Goal: Task Accomplishment & Management: Manage account settings

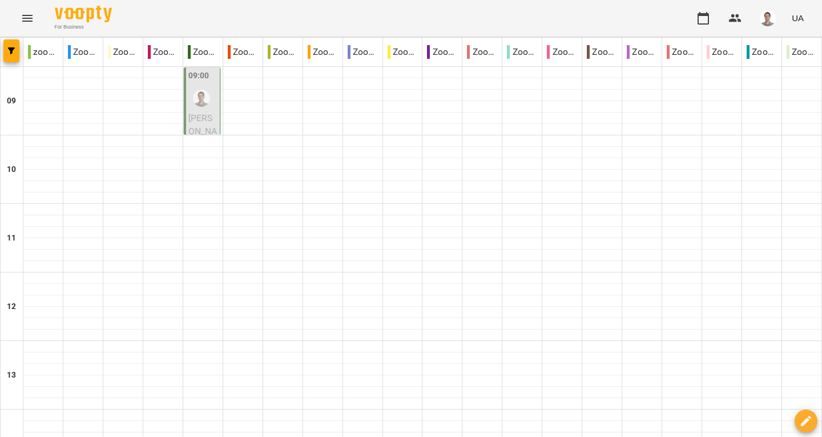
click at [209, 84] on div "09:00" at bounding box center [202, 91] width 29 height 42
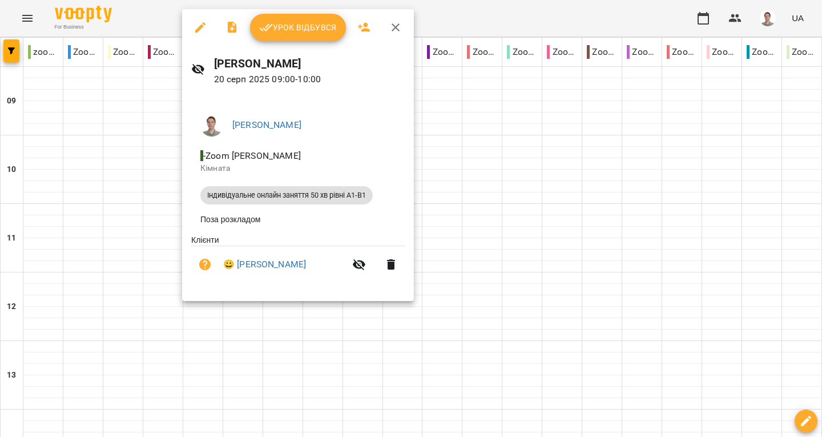
click at [290, 26] on span "Урок відбувся" at bounding box center [298, 28] width 78 height 14
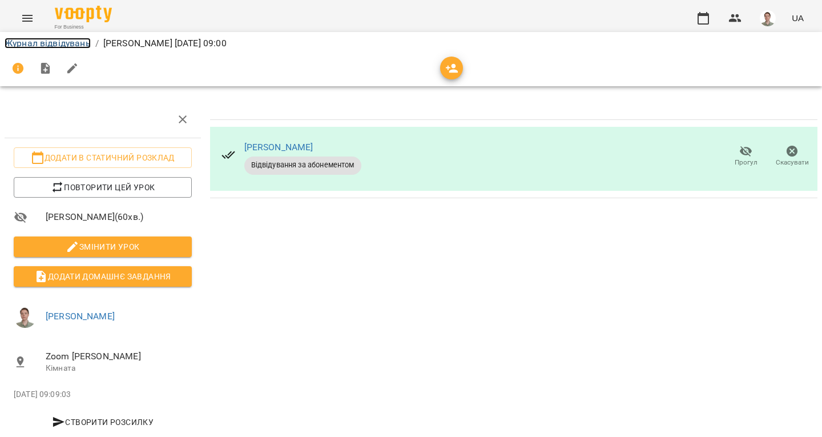
click at [19, 45] on link "Журнал відвідувань" at bounding box center [48, 43] width 86 height 11
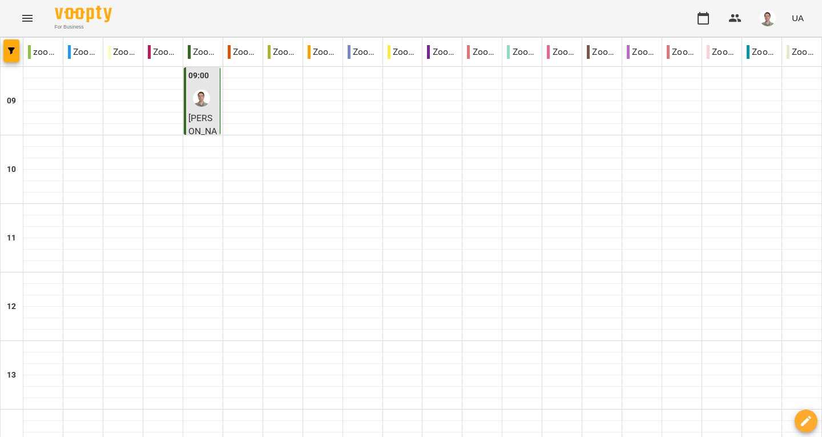
scroll to position [437, 0]
click at [193, 118] on p "Індивідуальне онлайн заняття 50 хв рівні А1-В1 - [PERSON_NAME]" at bounding box center [202, 185] width 29 height 148
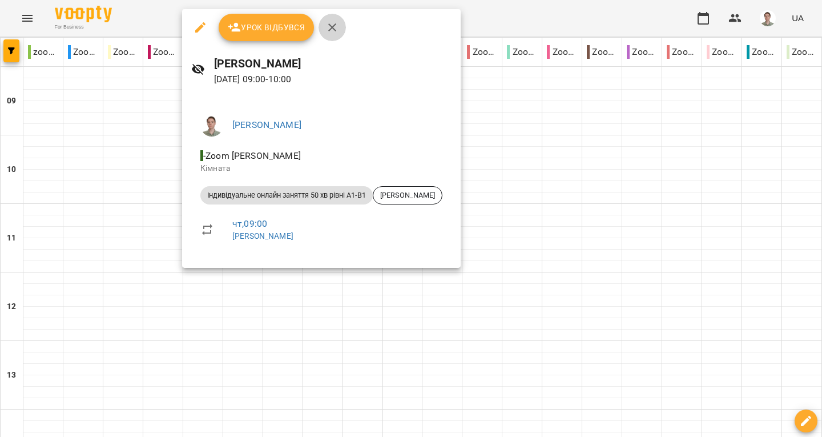
click at [329, 32] on icon "button" at bounding box center [332, 28] width 14 height 14
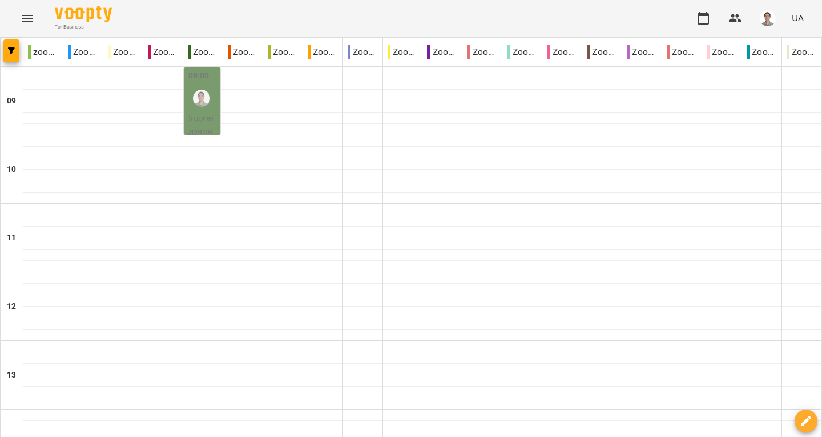
scroll to position [0, 0]
